Goal: Information Seeking & Learning: Find specific fact

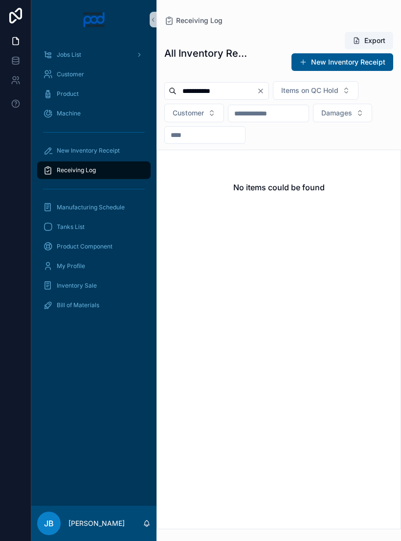
scroll to position [12, 0]
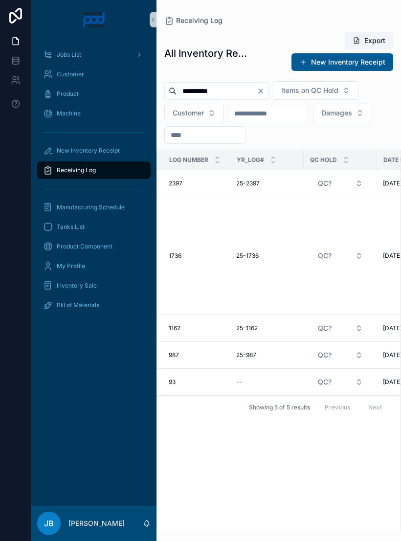
type input "**********"
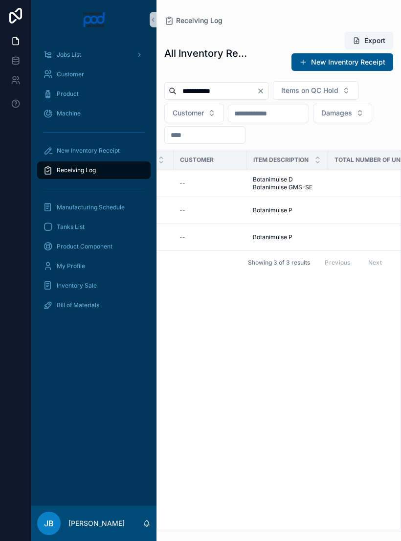
scroll to position [0, 278]
click at [287, 206] on span "Botanimulse P" at bounding box center [271, 210] width 40 height 8
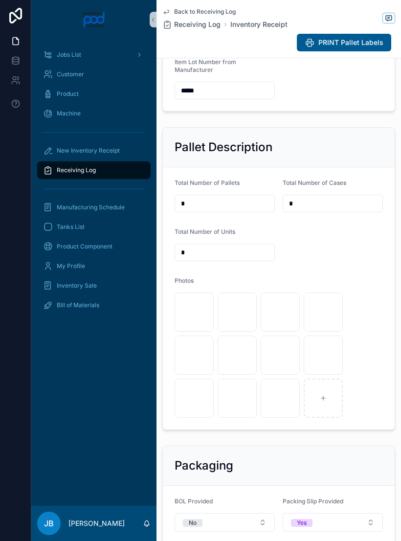
scroll to position [261, 0]
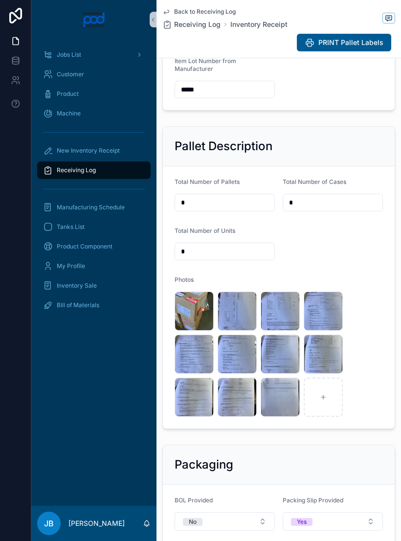
click at [189, 318] on div "image .jpg" at bounding box center [194, 311] width 39 height 39
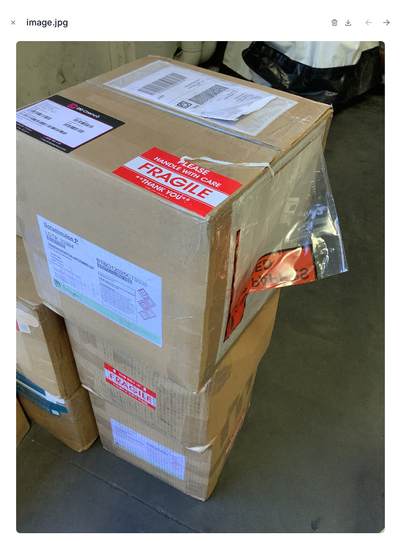
click at [13, 27] on button "Close modal" at bounding box center [13, 22] width 11 height 11
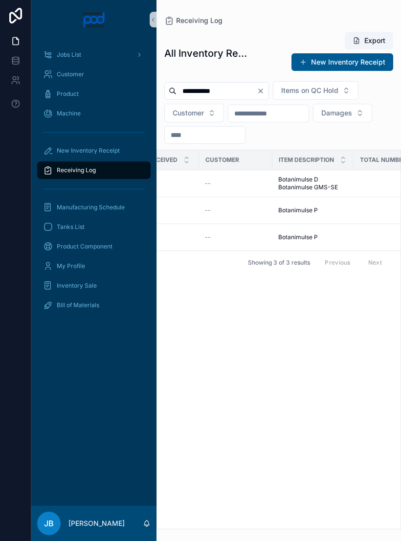
scroll to position [0, 252]
click at [323, 233] on div "Botanimulse P Botanimulse P" at bounding box center [311, 237] width 69 height 8
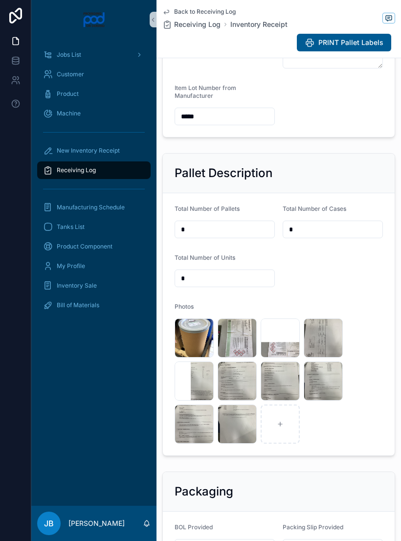
scroll to position [236, 0]
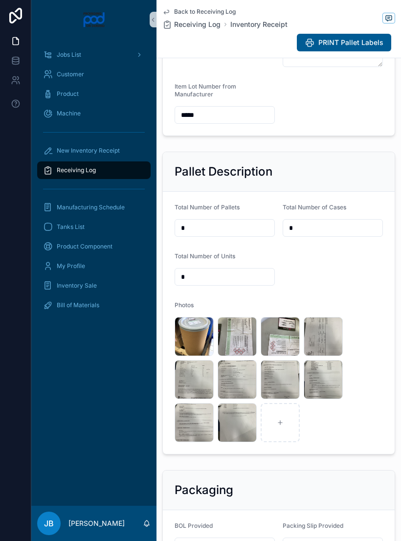
click at [202, 343] on div "image .jpg" at bounding box center [194, 336] width 39 height 39
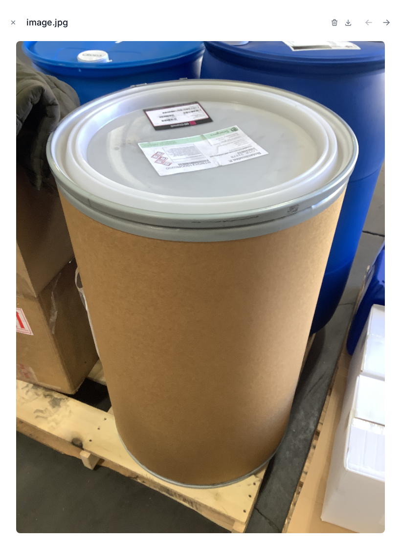
click at [201, 339] on img at bounding box center [200, 287] width 369 height 492
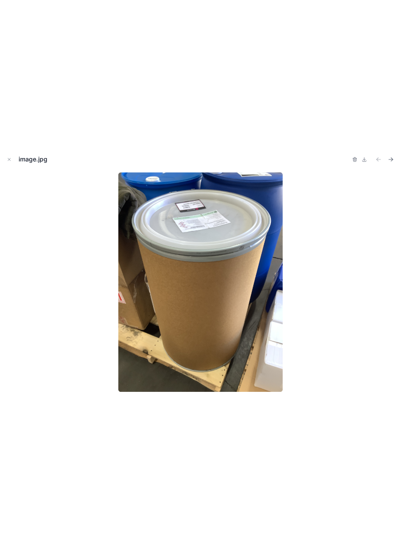
scroll to position [12, 0]
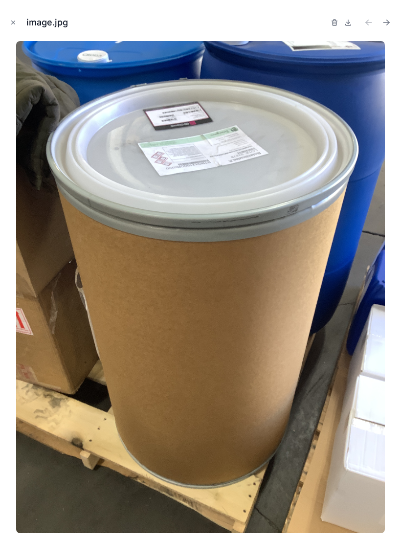
click at [18, 23] on button "Close modal" at bounding box center [13, 22] width 11 height 11
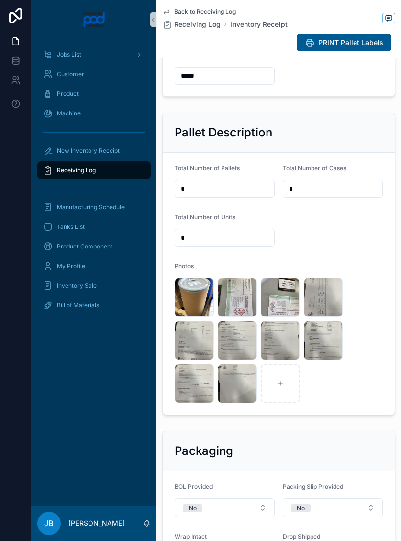
scroll to position [302, 0]
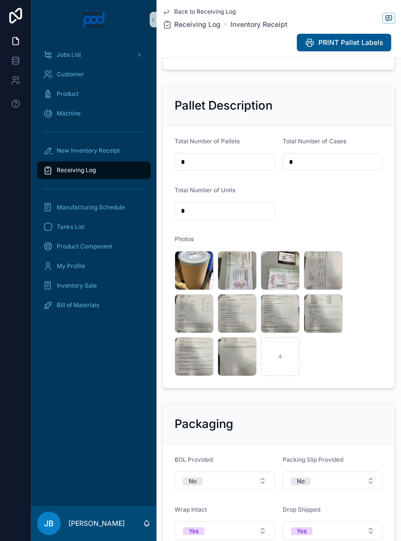
click at [196, 313] on div "image .jpg" at bounding box center [194, 313] width 39 height 39
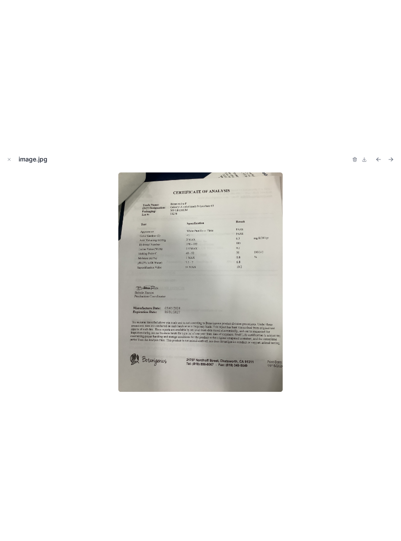
scroll to position [12, 0]
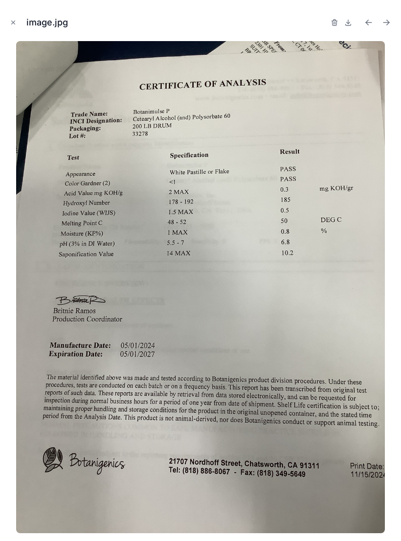
click at [14, 17] on button "Close modal" at bounding box center [13, 22] width 11 height 11
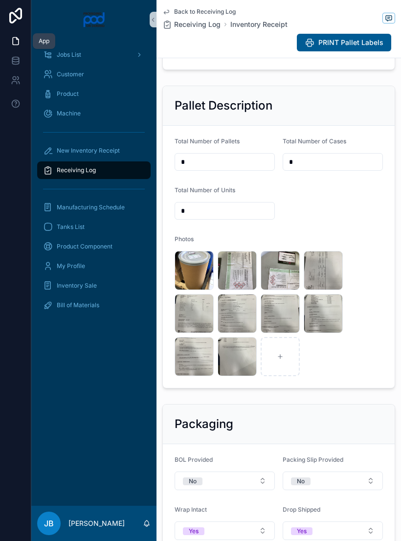
click at [280, 312] on div "image .jpg" at bounding box center [280, 313] width 39 height 39
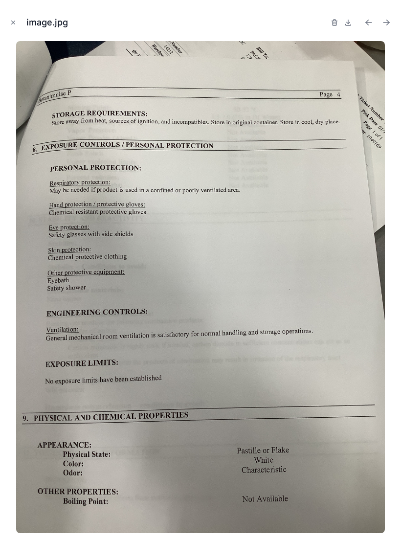
scroll to position [15, 0]
click at [14, 22] on icon "Close modal" at bounding box center [13, 22] width 3 height 3
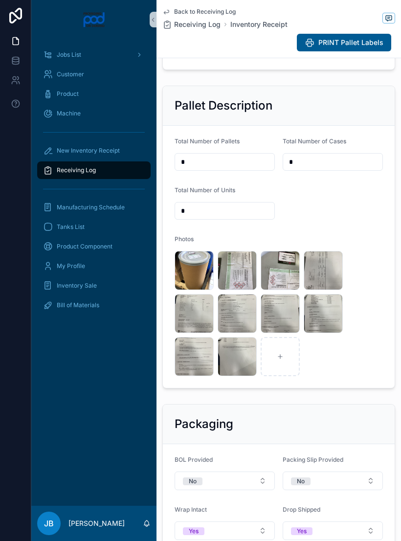
click at [194, 315] on div "image .jpg" at bounding box center [194, 313] width 39 height 39
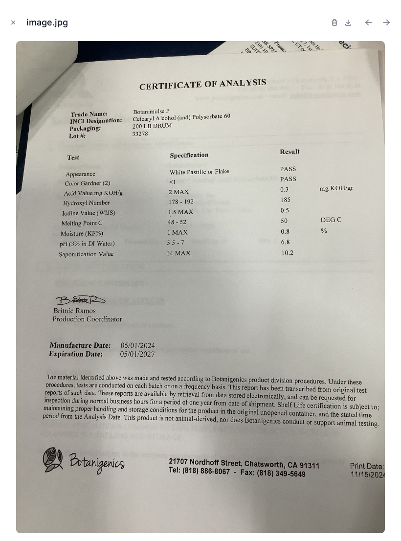
click at [17, 25] on button "Close modal" at bounding box center [13, 22] width 11 height 11
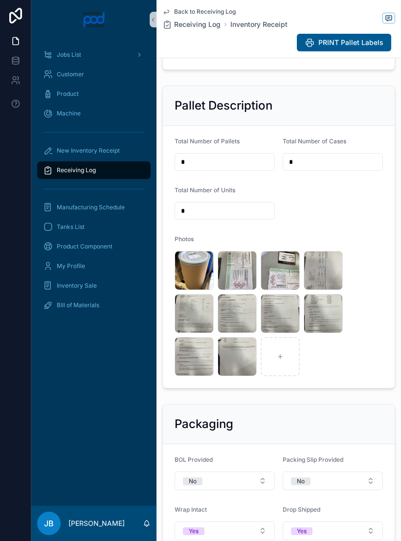
click at [326, 316] on div "image .jpg" at bounding box center [323, 313] width 39 height 39
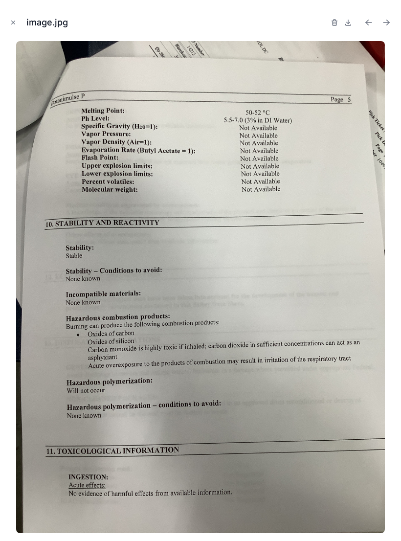
click at [17, 27] on button "Close modal" at bounding box center [13, 22] width 11 height 11
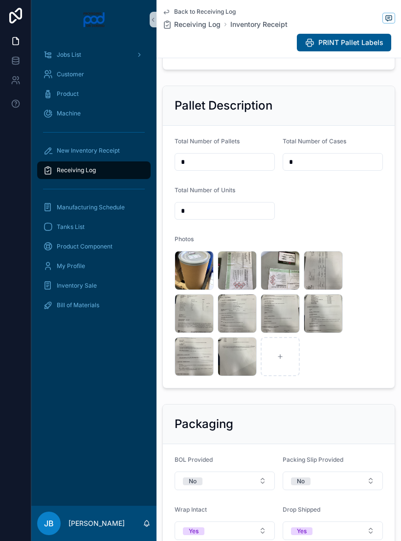
click at [0, 0] on div "image .jpg" at bounding box center [0, 0] width 0 height 0
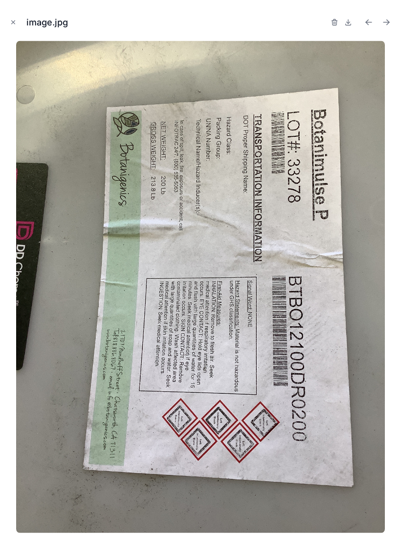
scroll to position [1, 0]
click at [17, 23] on button "Close modal" at bounding box center [13, 22] width 11 height 11
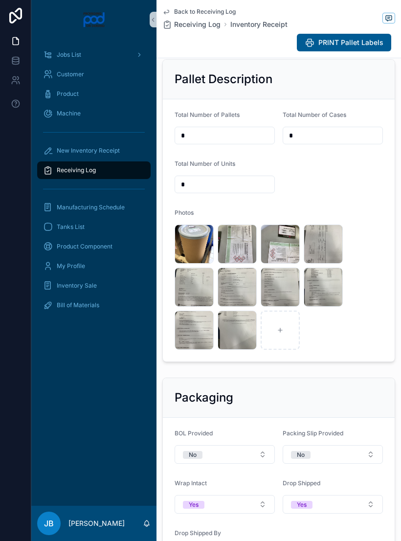
scroll to position [339, 0]
